Goal: Obtain resource: Download file/media

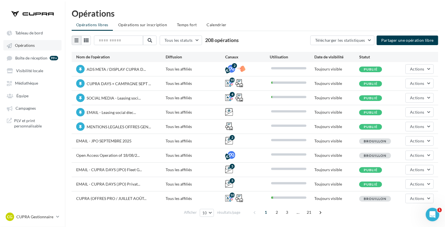
click at [16, 46] on span "Opérations" at bounding box center [25, 45] width 20 height 5
click at [23, 45] on span "Opérations" at bounding box center [25, 45] width 20 height 5
click at [24, 83] on span "Médiathèque" at bounding box center [26, 83] width 23 height 5
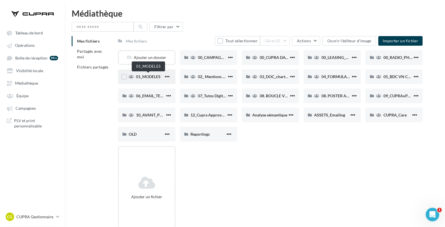
click at [147, 78] on span "01_MODELES" at bounding box center [148, 76] width 25 height 5
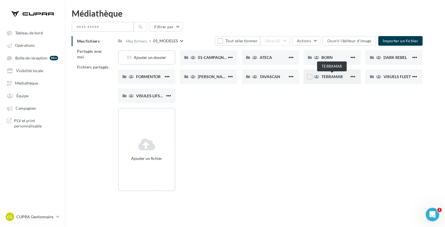
click at [340, 78] on span "TERRAMAR" at bounding box center [332, 76] width 21 height 5
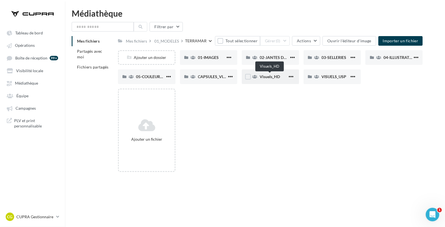
click at [276, 78] on span "Visuels_HD" at bounding box center [270, 76] width 20 height 5
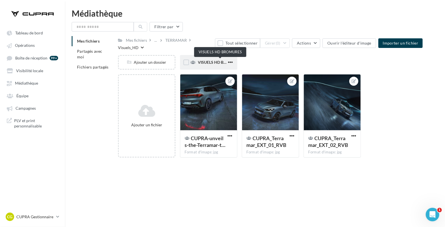
click at [213, 64] on span "VISUELS HD BROMURES" at bounding box center [220, 62] width 45 height 5
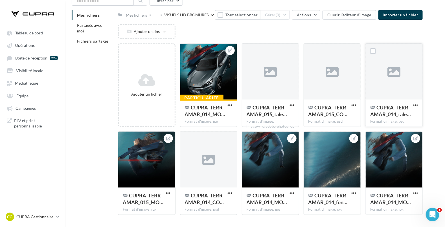
scroll to position [42, 0]
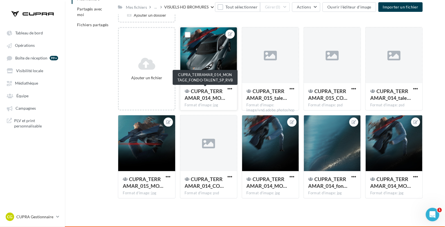
click at [223, 93] on div "CUPRA_TERRAMAR_014_MO…" at bounding box center [205, 95] width 41 height 14
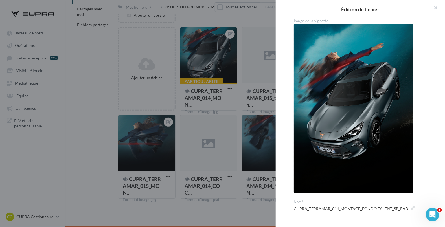
click at [254, 100] on div at bounding box center [222, 113] width 445 height 227
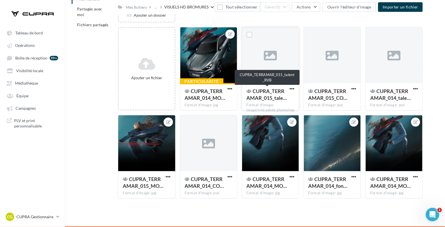
click at [268, 96] on span "CUPRA_TERRAMAR_015_tale…" at bounding box center [267, 94] width 41 height 13
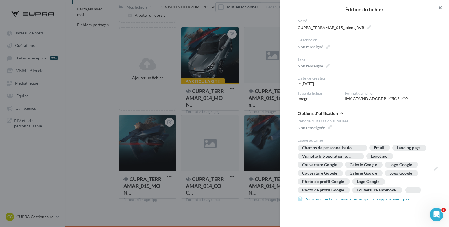
click at [440, 8] on button "button" at bounding box center [437, 8] width 23 height 17
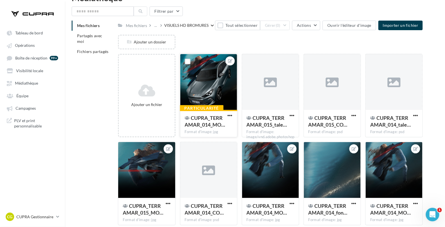
scroll to position [15, 0]
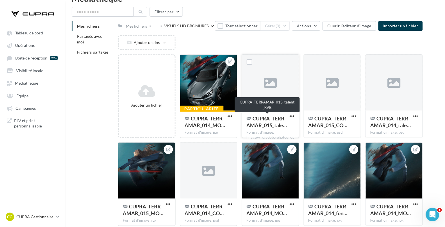
click at [269, 120] on span "CUPRA_TERRAMAR_015_tale…" at bounding box center [267, 121] width 41 height 13
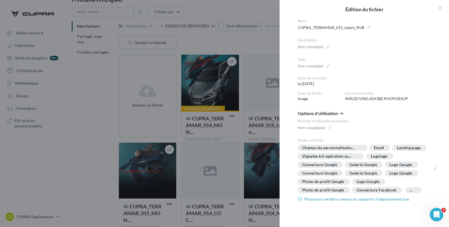
click at [118, 77] on div at bounding box center [224, 113] width 449 height 227
